Goal: Information Seeking & Learning: Learn about a topic

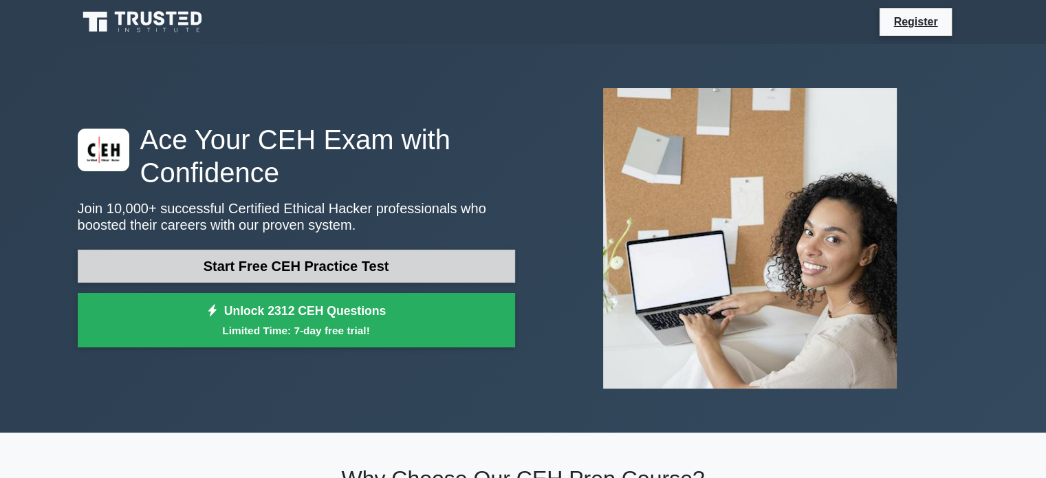
drag, startPoint x: 0, startPoint y: 0, endPoint x: 322, endPoint y: 262, distance: 415.0
click at [322, 262] on link "Start Free CEH Practice Test" at bounding box center [296, 266] width 437 height 33
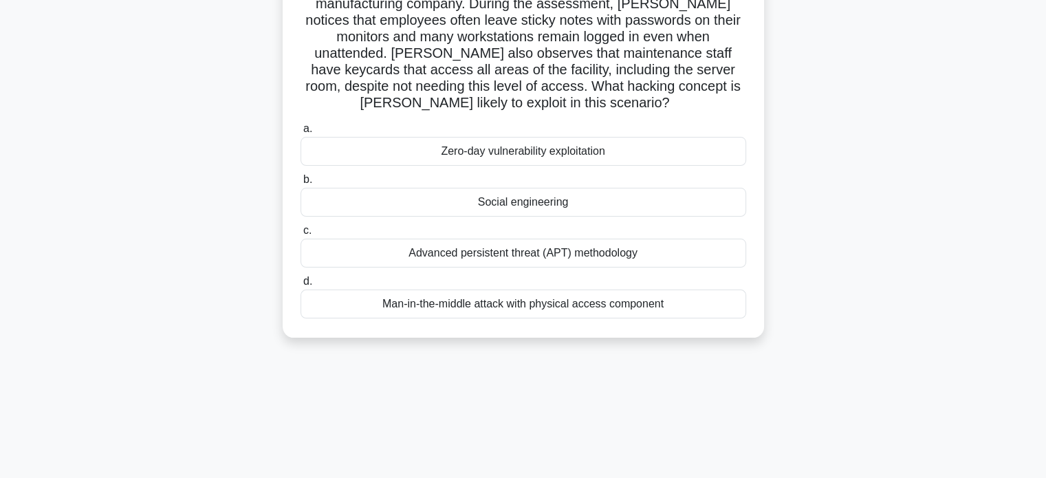
scroll to position [123, 0]
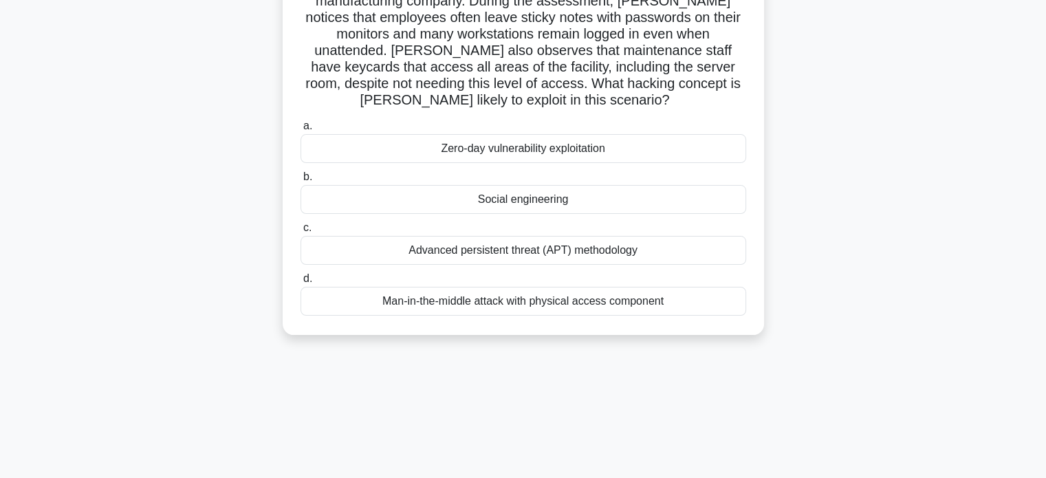
click at [528, 199] on div "Social engineering" at bounding box center [524, 199] width 446 height 29
click at [301, 182] on input "b. Social engineering" at bounding box center [301, 177] width 0 height 9
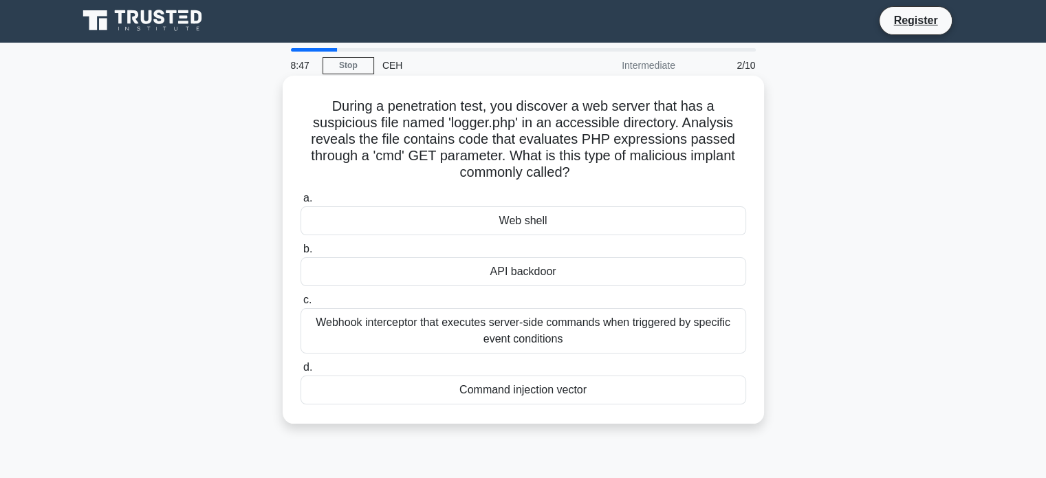
scroll to position [0, 0]
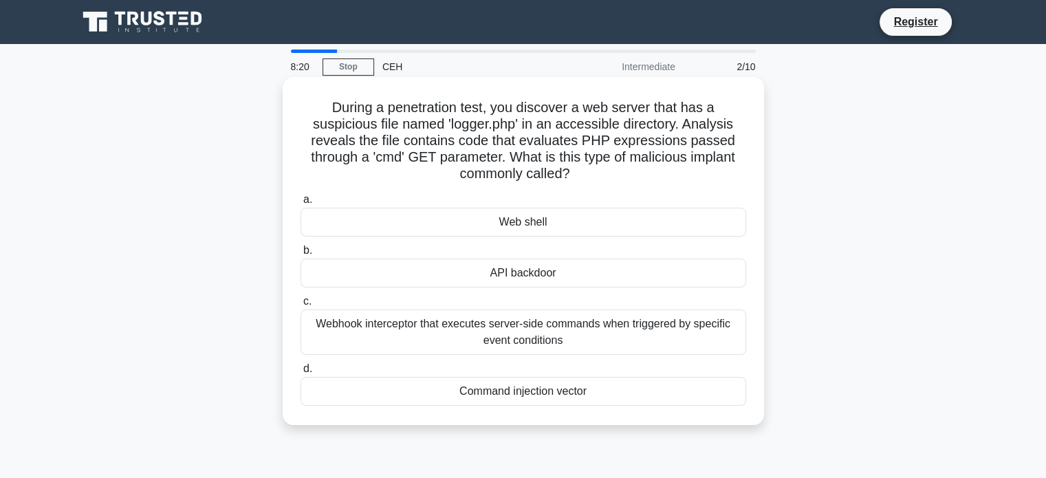
click at [554, 226] on div "Web shell" at bounding box center [524, 222] width 446 height 29
click at [301, 204] on input "a. Web shell" at bounding box center [301, 199] width 0 height 9
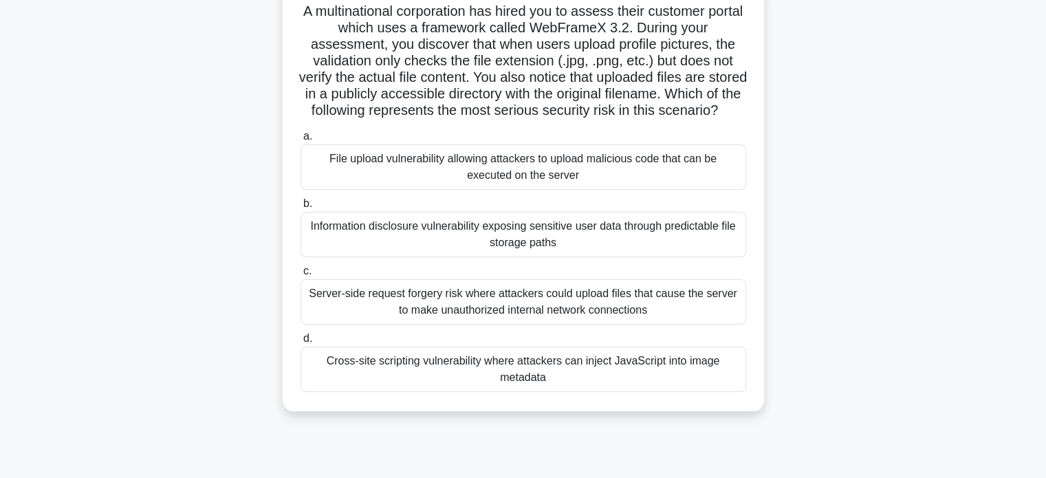
scroll to position [131, 0]
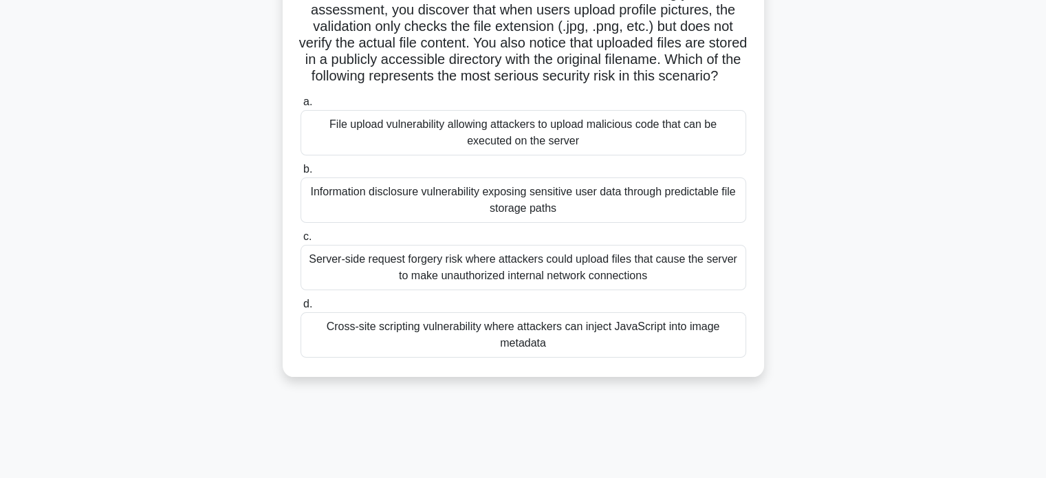
click at [578, 155] on div "File upload vulnerability allowing attackers to upload malicious code that can …" at bounding box center [524, 132] width 446 height 45
click at [301, 107] on input "a. File upload vulnerability allowing attackers to upload malicious code that c…" at bounding box center [301, 102] width 0 height 9
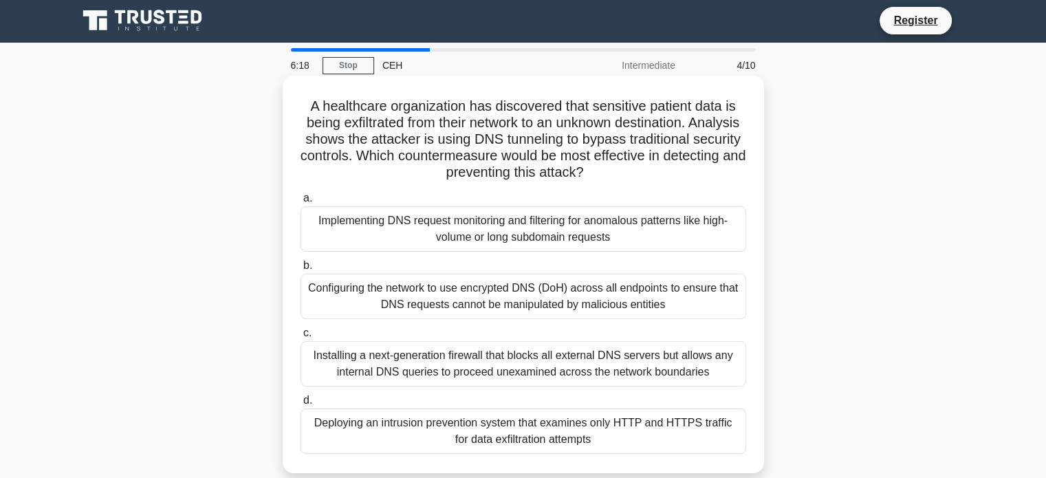
scroll to position [0, 0]
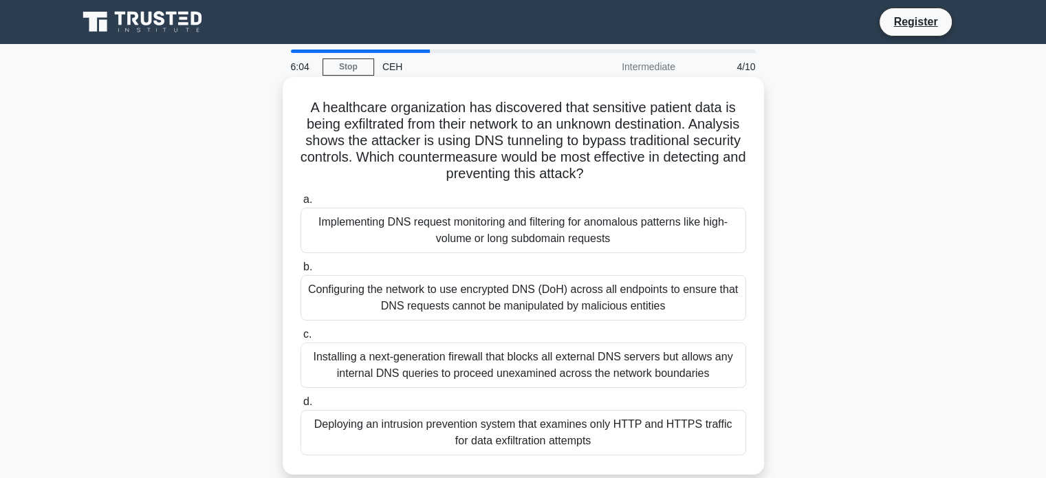
click at [550, 364] on div "Installing a next-generation firewall that blocks all external DNS servers but …" at bounding box center [524, 364] width 446 height 45
click at [301, 339] on input "c. Installing a next-generation firewall that blocks all external DNS servers b…" at bounding box center [301, 334] width 0 height 9
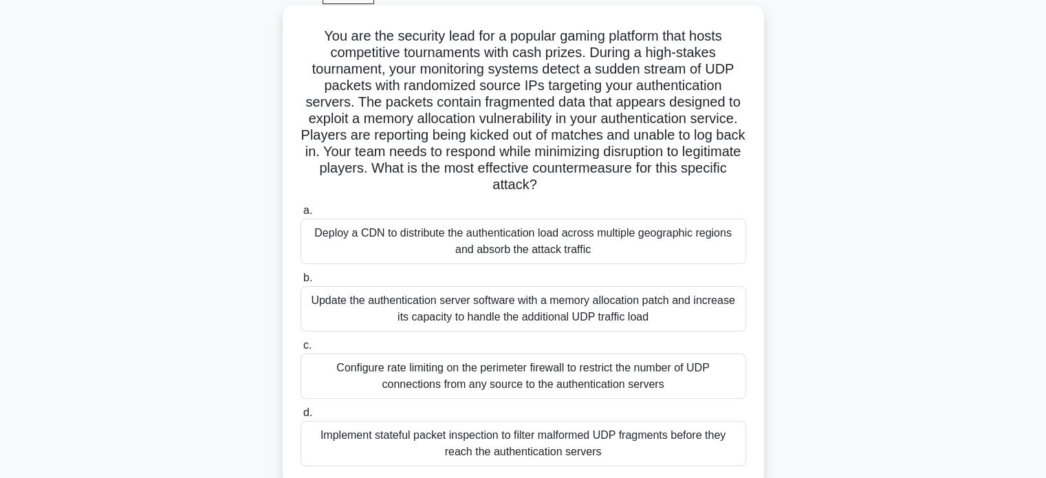
scroll to position [72, 0]
click at [565, 309] on div "Update the authentication server software with a memory allocation patch and in…" at bounding box center [524, 308] width 446 height 45
click at [301, 283] on input "b. Update the authentication server software with a memory allocation patch and…" at bounding box center [301, 278] width 0 height 9
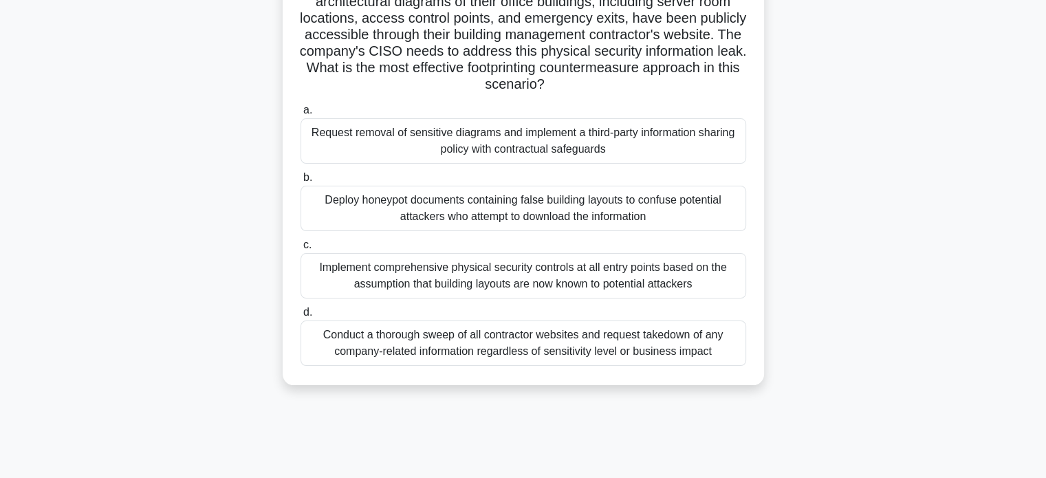
scroll to position [121, 0]
click at [556, 266] on div "Implement comprehensive physical security controls at all entry points based on…" at bounding box center [524, 276] width 446 height 45
click at [301, 251] on input "c. Implement comprehensive physical security controls at all entry points based…" at bounding box center [301, 246] width 0 height 9
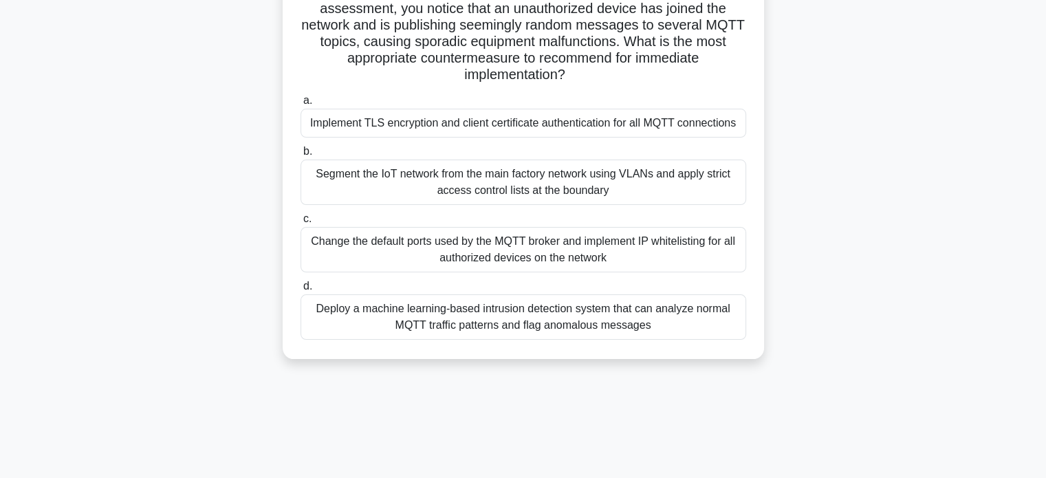
scroll to position [165, 0]
click at [522, 316] on div "Deploy a machine learning-based intrusion detection system that can analyze nor…" at bounding box center [524, 316] width 446 height 45
click at [301, 291] on input "d. Deploy a machine learning-based intrusion detection system that can analyze …" at bounding box center [301, 286] width 0 height 9
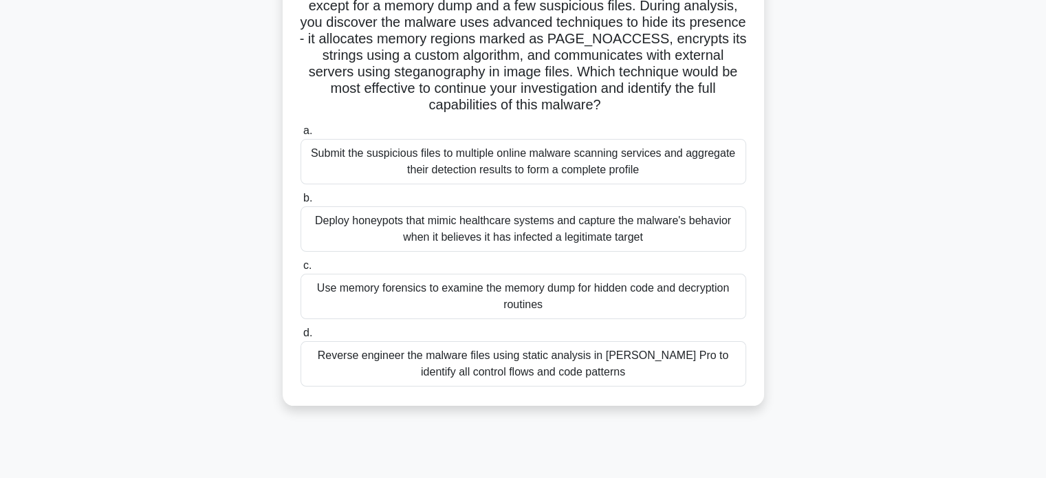
scroll to position [158, 0]
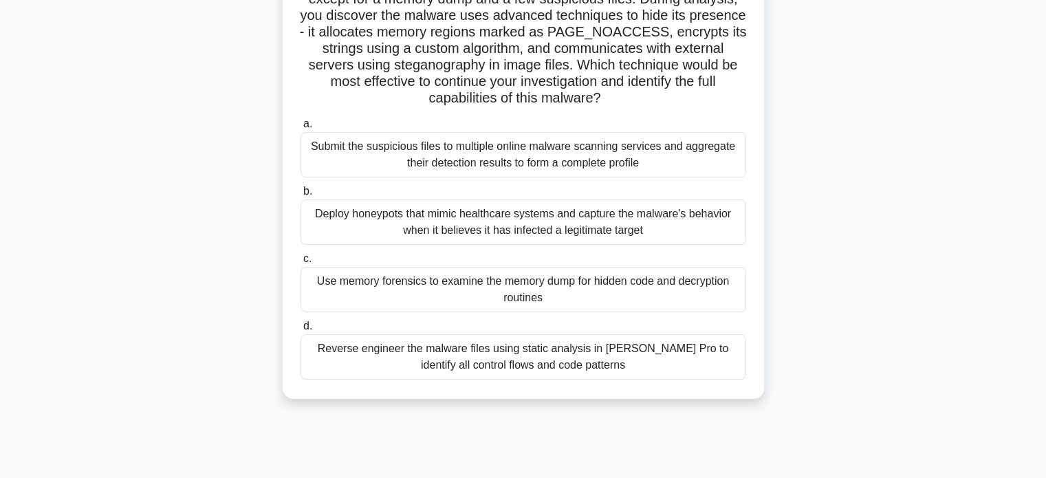
click at [557, 286] on div "Use memory forensics to examine the memory dump for hidden code and decryption …" at bounding box center [524, 289] width 446 height 45
click at [301, 263] on input "c. Use memory forensics to examine the memory dump for hidden code and decrypti…" at bounding box center [301, 258] width 0 height 9
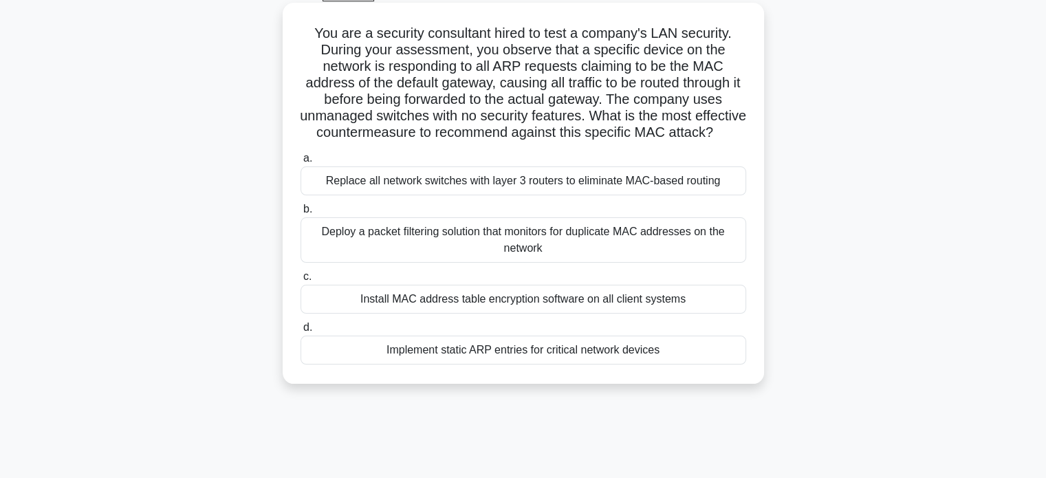
scroll to position [77, 0]
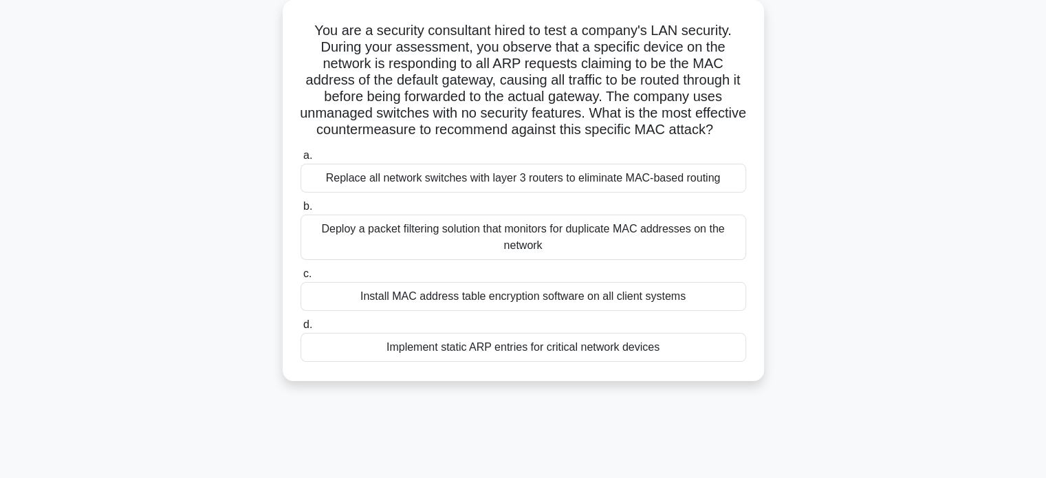
click at [575, 246] on div "Deploy a packet filtering solution that monitors for duplicate MAC addresses on…" at bounding box center [524, 237] width 446 height 45
click at [301, 211] on input "b. Deploy a packet filtering solution that monitors for duplicate MAC addresses…" at bounding box center [301, 206] width 0 height 9
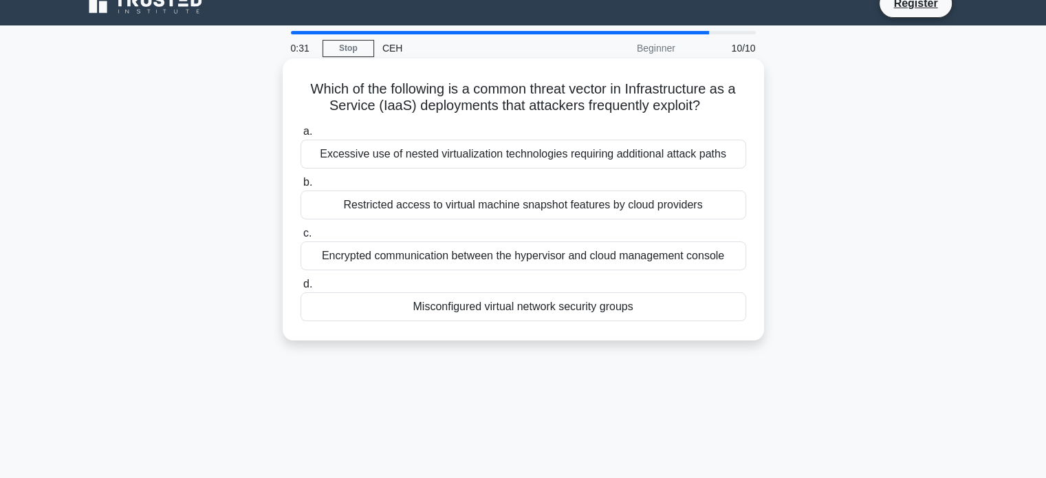
scroll to position [18, 0]
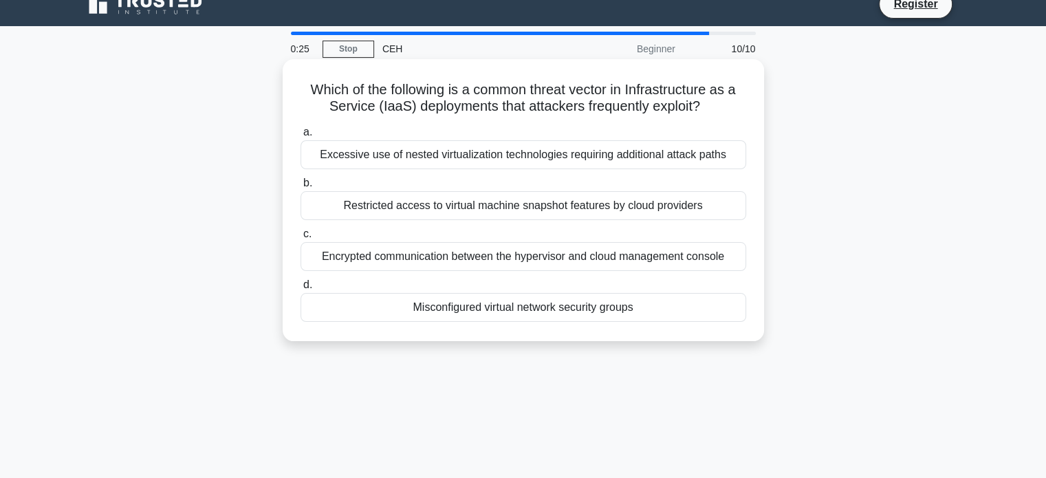
click at [564, 302] on div "Misconfigured virtual network security groups" at bounding box center [524, 307] width 446 height 29
click at [301, 290] on input "d. Misconfigured virtual network security groups" at bounding box center [301, 285] width 0 height 9
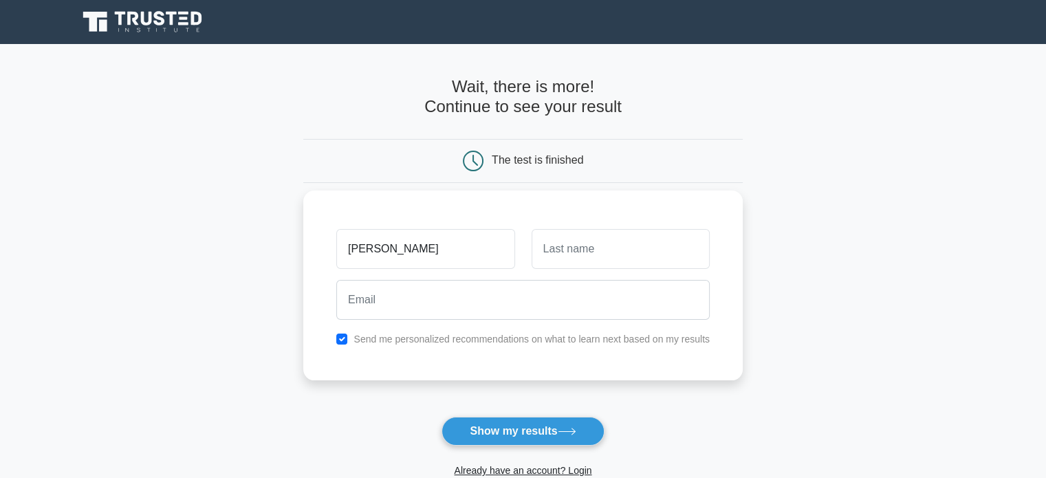
type input "[PERSON_NAME]"
click at [564, 246] on input "text" at bounding box center [621, 249] width 178 height 40
type input "DOOD"
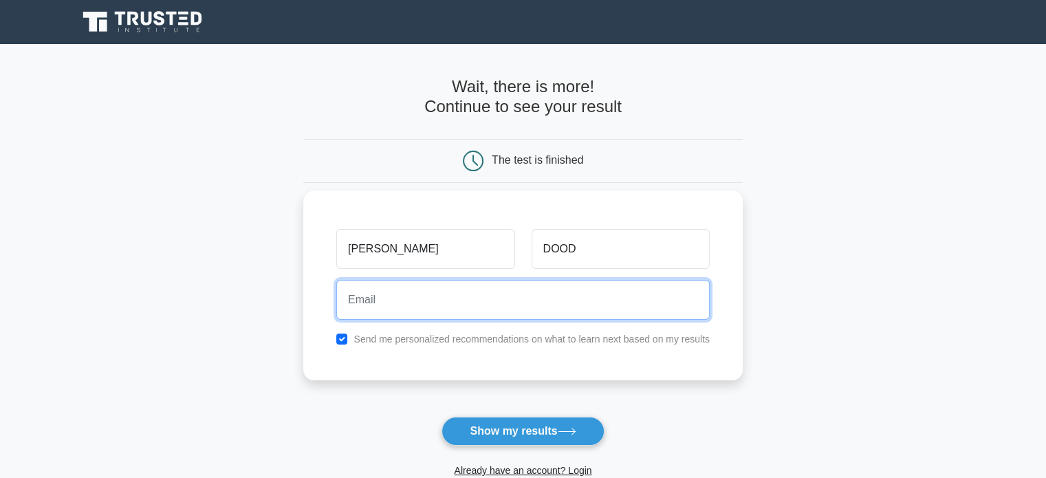
click at [415, 316] on input "email" at bounding box center [522, 300] width 373 height 40
paste input "[EMAIL_ADDRESS][DOMAIN_NAME]"
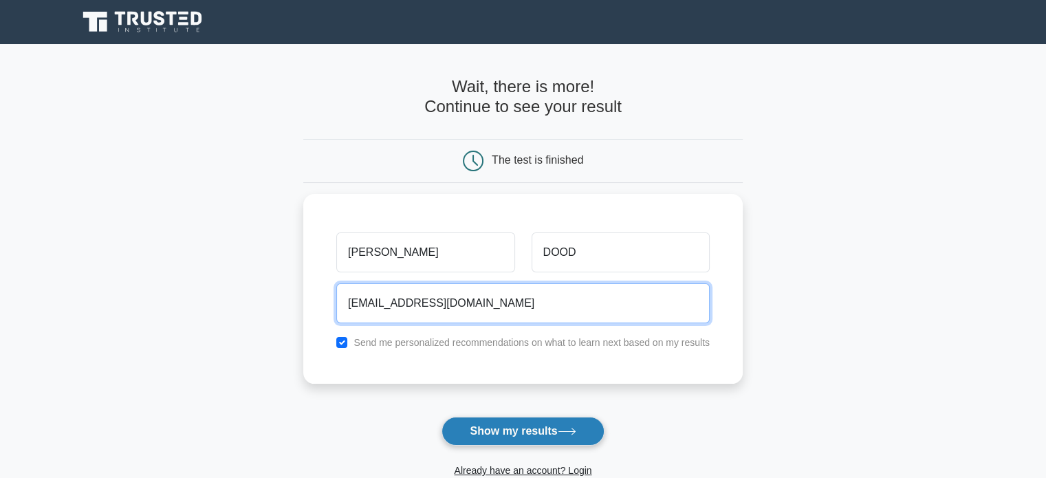
type input "[EMAIL_ADDRESS][DOMAIN_NAME]"
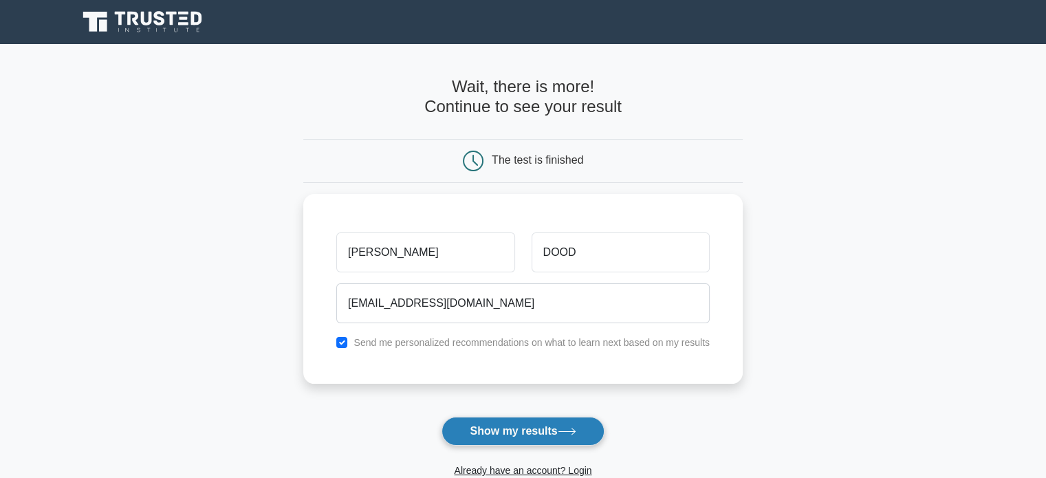
click at [530, 433] on button "Show my results" at bounding box center [523, 431] width 162 height 29
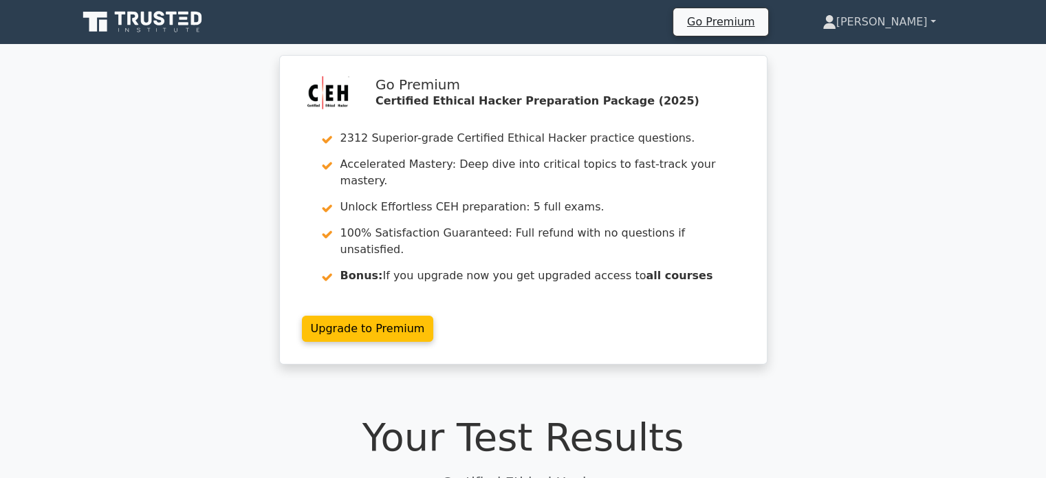
click at [933, 21] on link "Oddo" at bounding box center [879, 22] width 179 height 28
click at [880, 48] on link "Profile" at bounding box center [844, 54] width 109 height 22
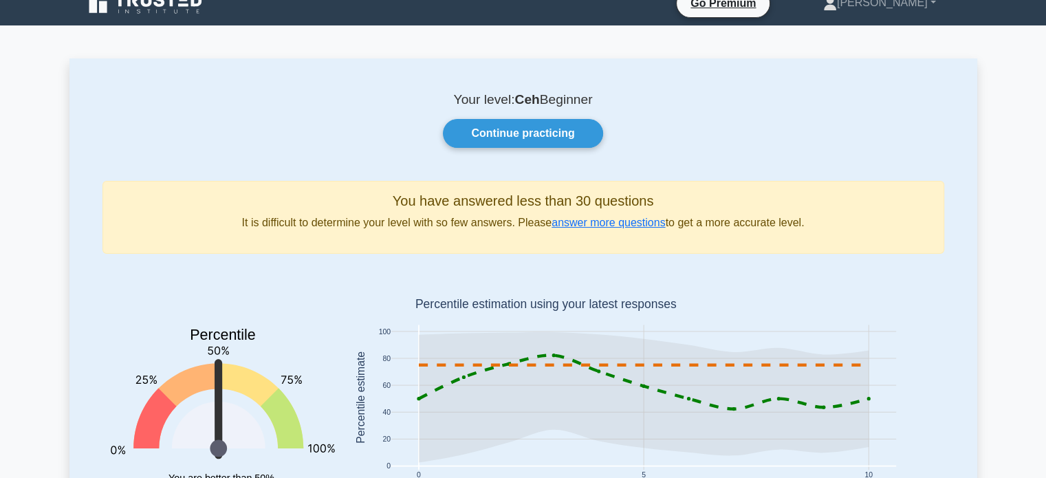
scroll to position [19, 0]
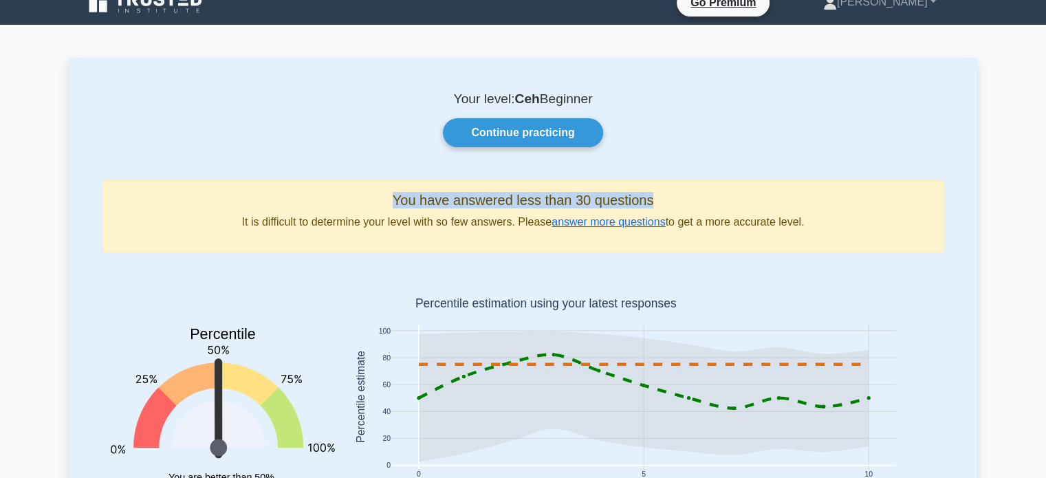
drag, startPoint x: 380, startPoint y: 196, endPoint x: 665, endPoint y: 189, distance: 284.8
click at [665, 189] on div "You have answered less than 30 questions It is difficult to determine your leve…" at bounding box center [523, 216] width 842 height 73
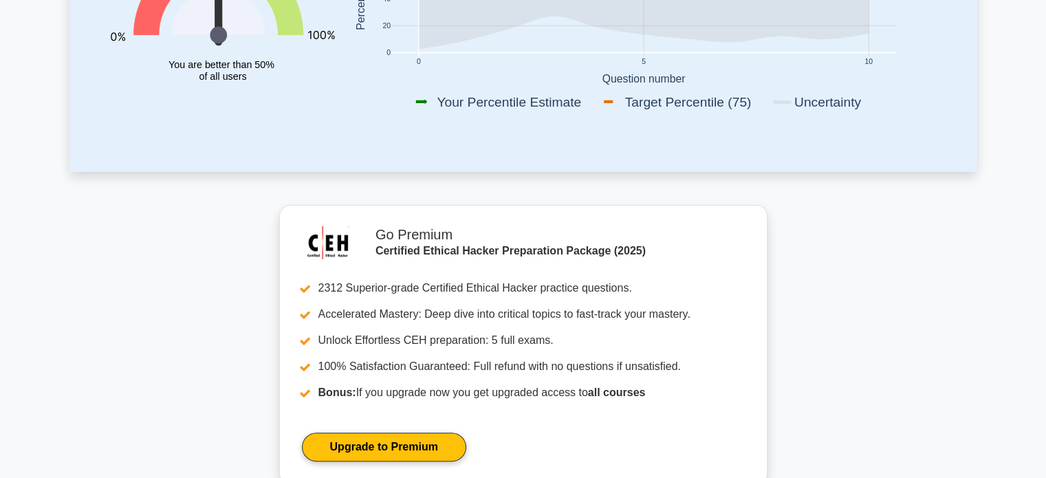
scroll to position [0, 0]
